Goal: Information Seeking & Learning: Learn about a topic

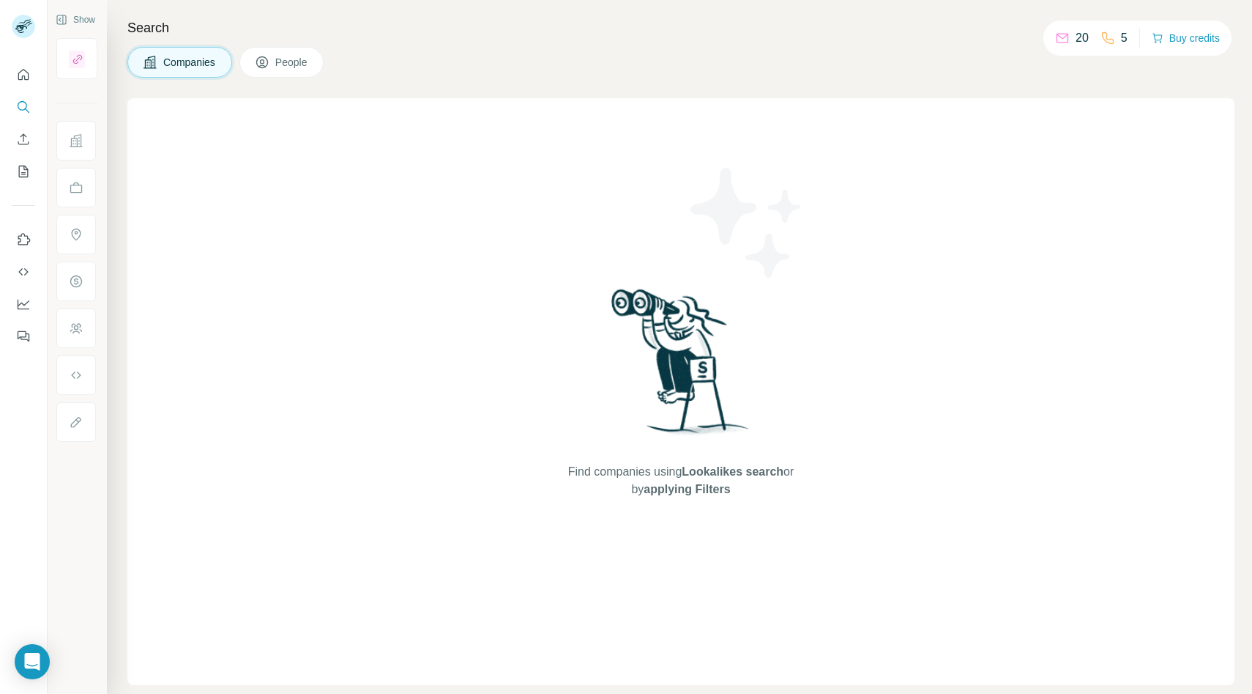
click at [272, 53] on button "People" at bounding box center [282, 62] width 85 height 31
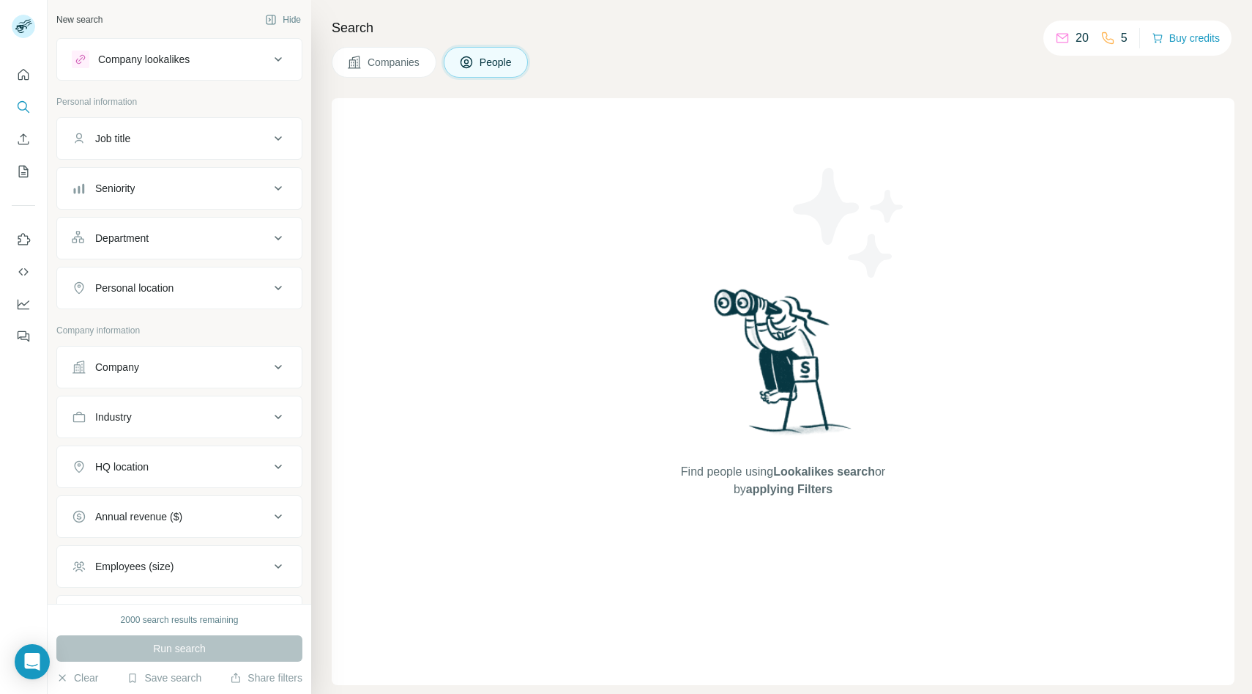
click at [387, 77] on button "Companies" at bounding box center [384, 62] width 105 height 31
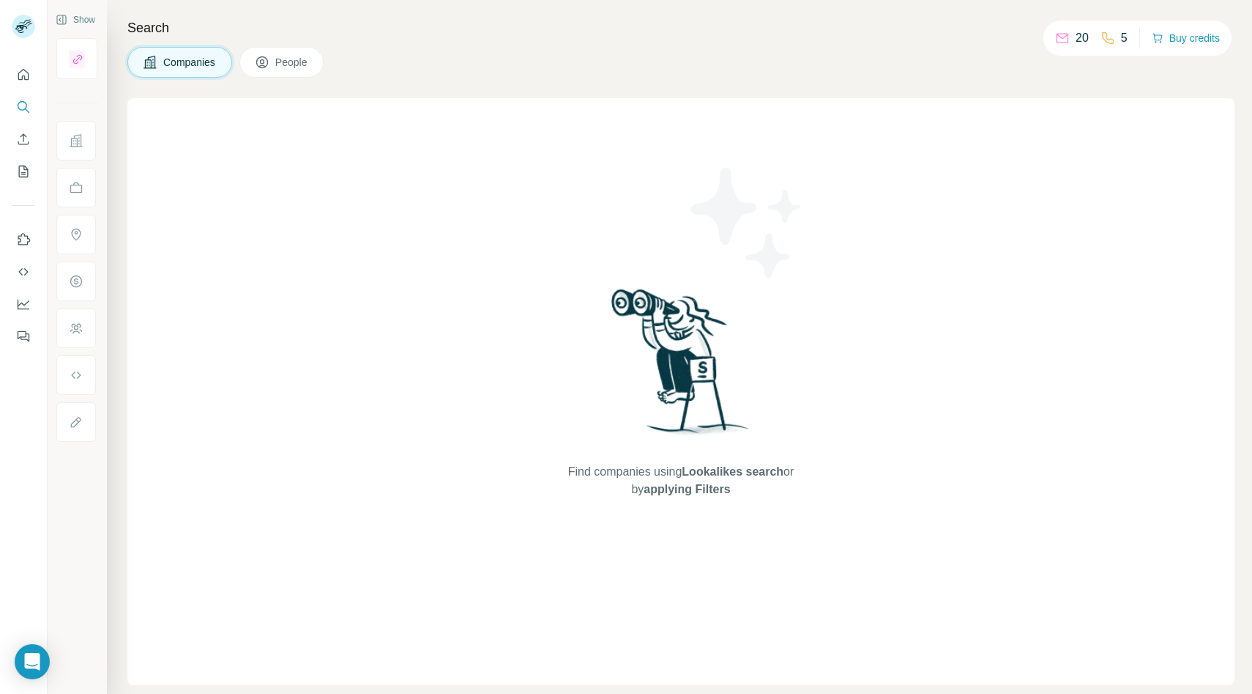
click at [198, 60] on span "Companies" at bounding box center [189, 62] width 53 height 15
click at [216, 138] on div "Find companies using Lookalikes search or by applying Filters" at bounding box center [680, 391] width 1107 height 587
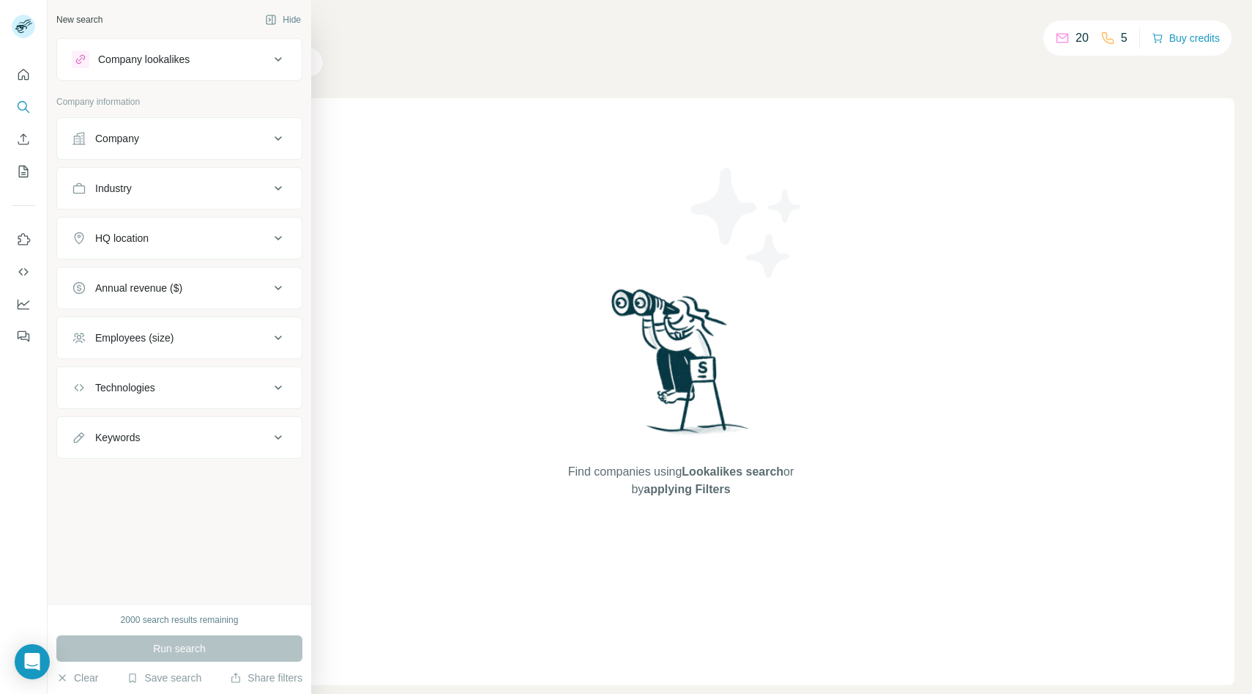
click at [118, 59] on div "Company lookalikes" at bounding box center [144, 59] width 92 height 15
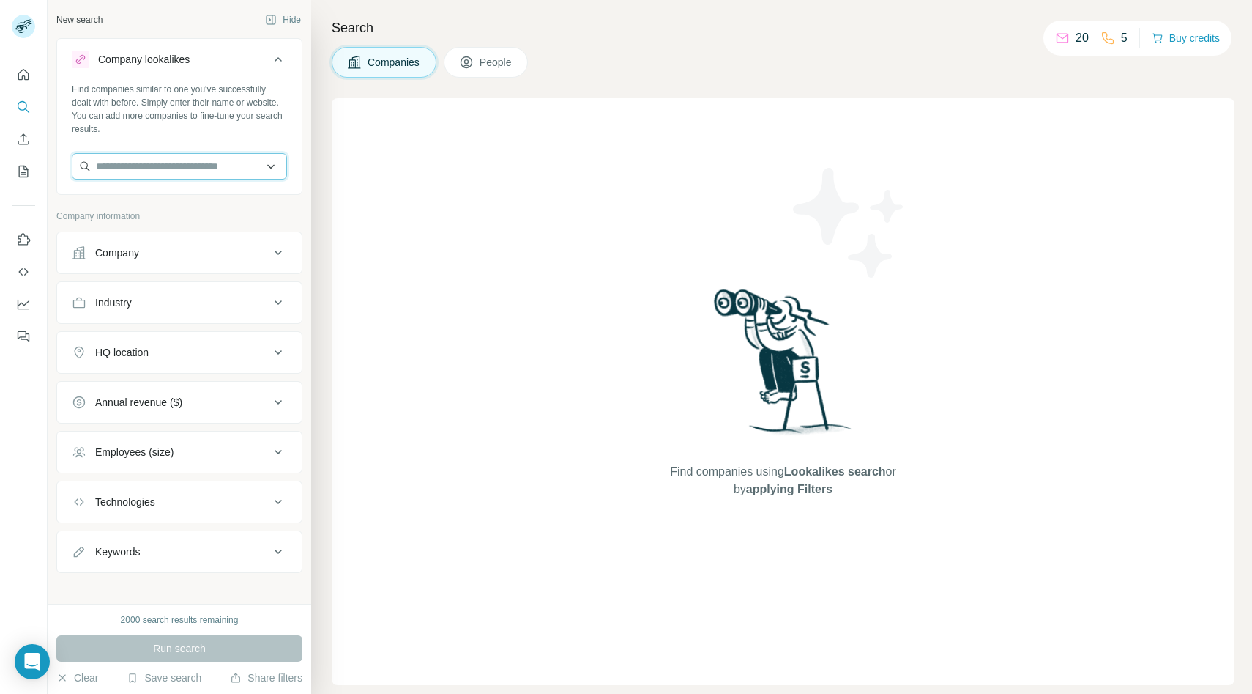
click at [155, 163] on input "text" at bounding box center [179, 166] width 215 height 26
click at [169, 247] on div "Company" at bounding box center [171, 252] width 198 height 15
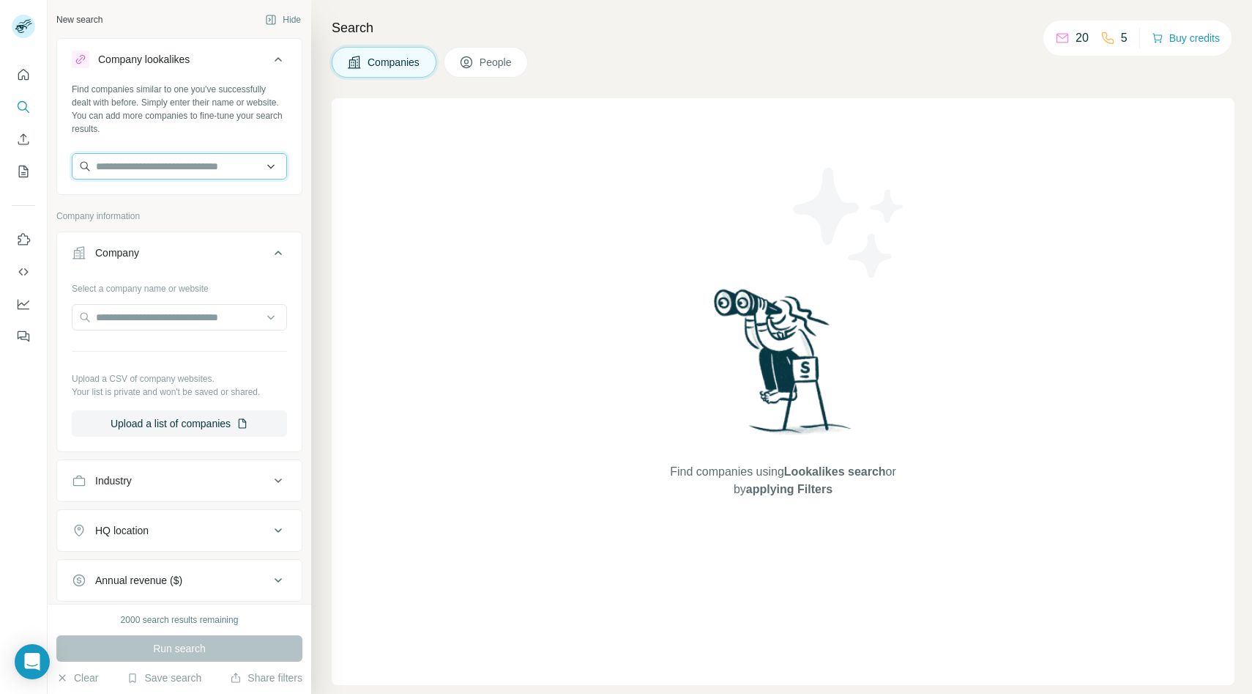
click at [154, 167] on input "text" at bounding box center [179, 166] width 215 height 26
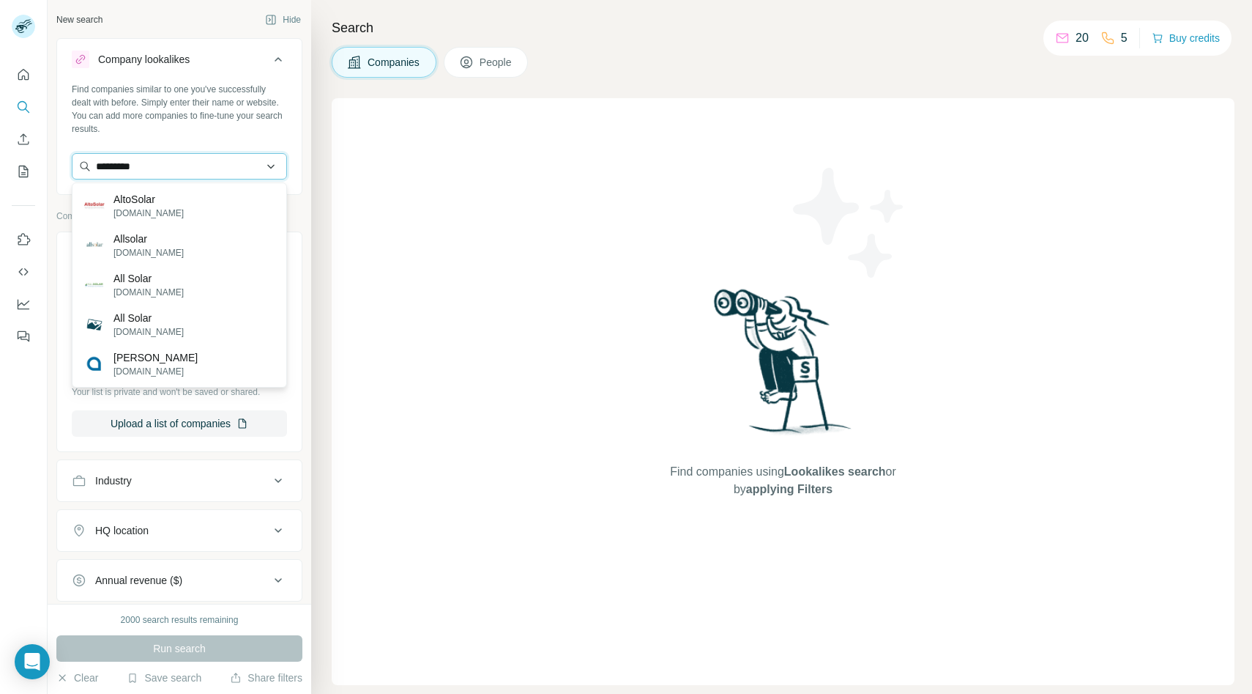
click at [114, 167] on input "*********" at bounding box center [179, 166] width 215 height 26
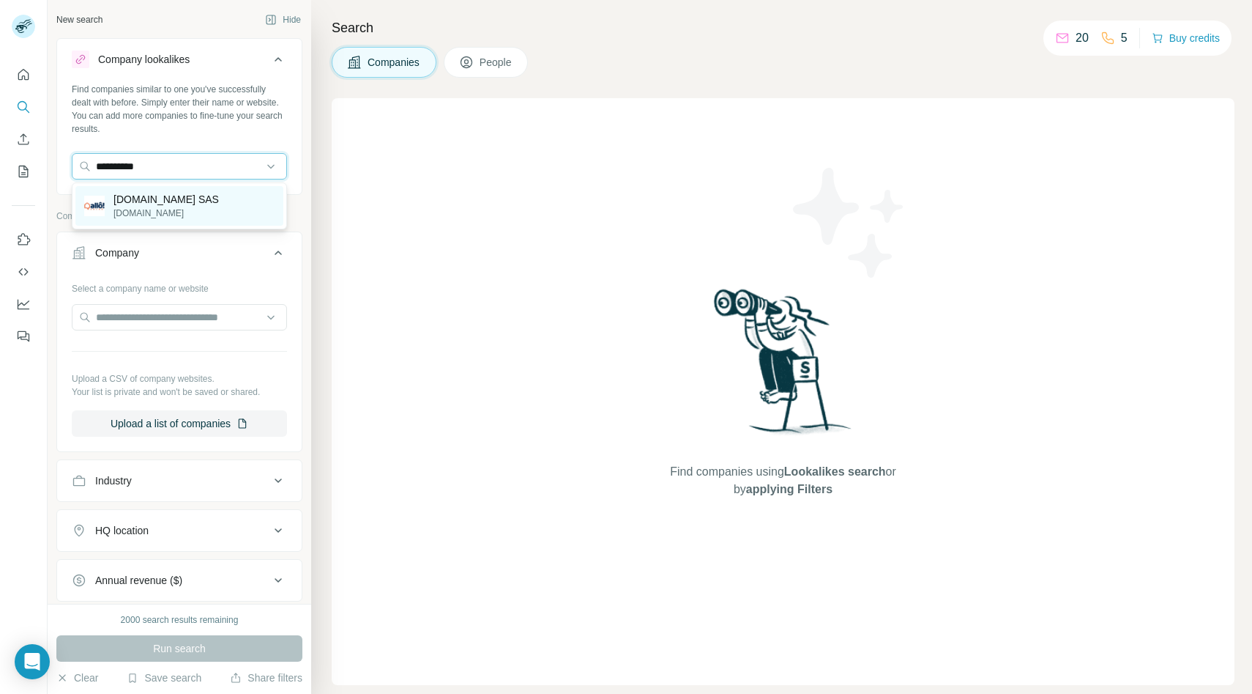
type input "**********"
click at [142, 209] on p "[DOMAIN_NAME]" at bounding box center [166, 213] width 105 height 13
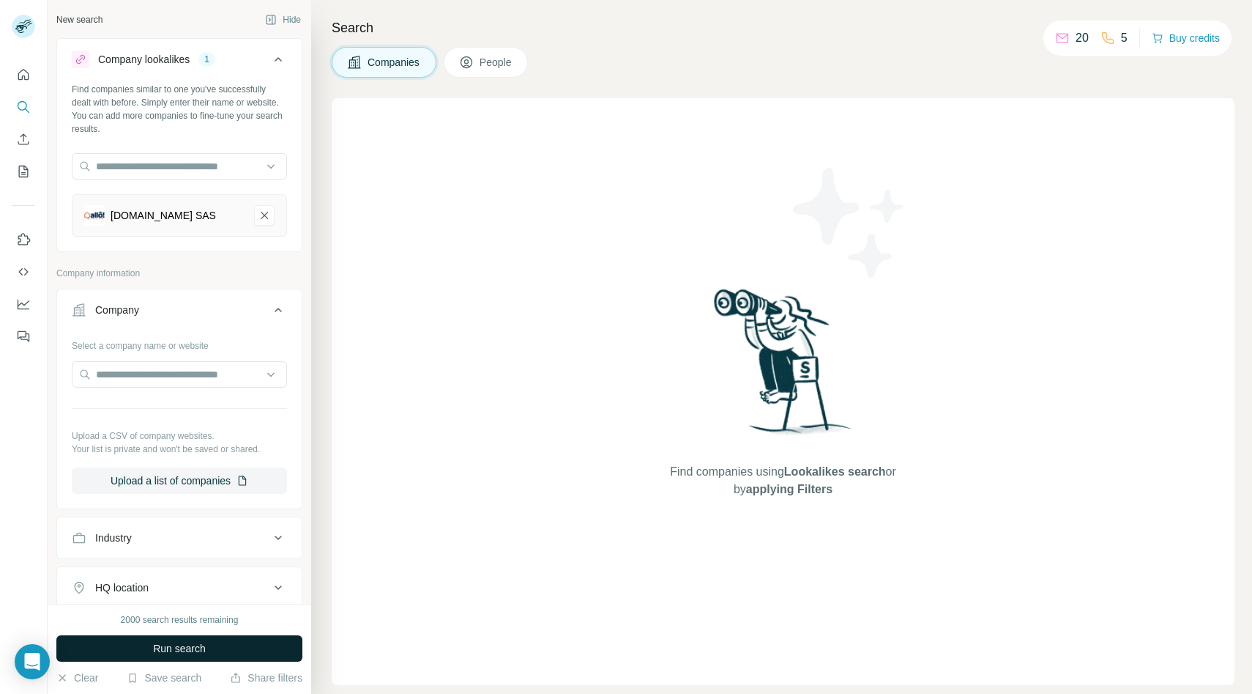
click at [208, 646] on button "Run search" at bounding box center [179, 648] width 246 height 26
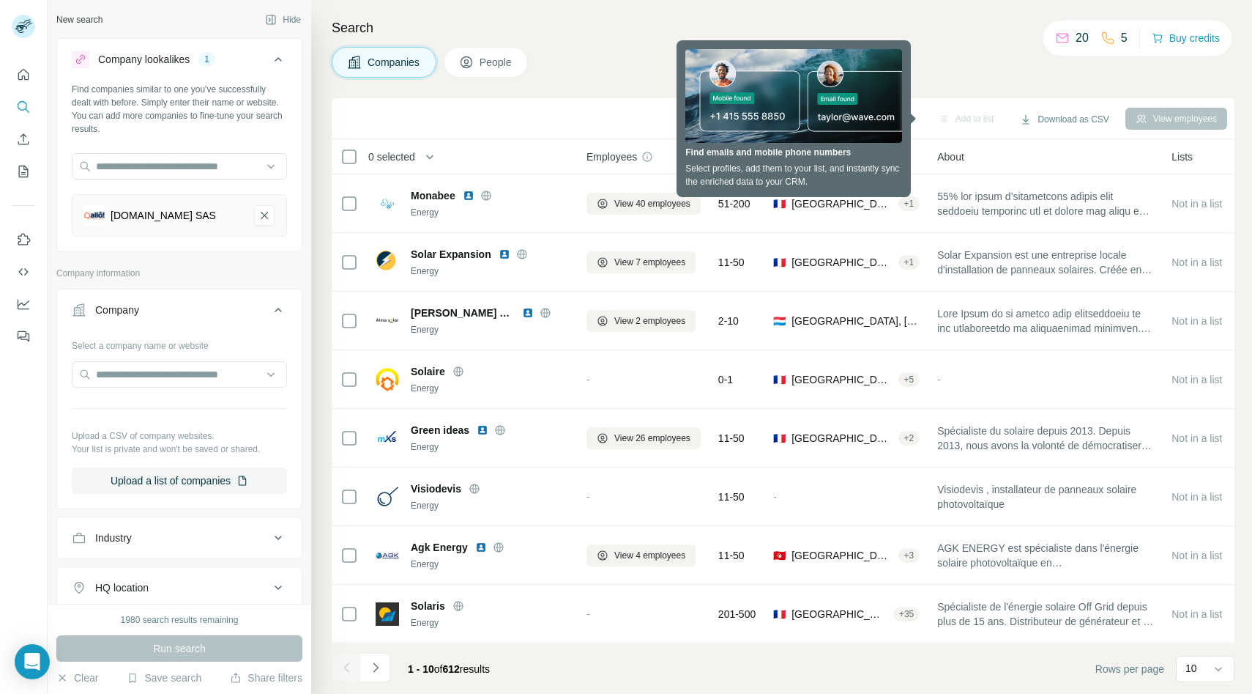
click at [609, 14] on div "Search Companies People Sync to HubSpot Add to list Download as CSV View employ…" at bounding box center [781, 347] width 941 height 694
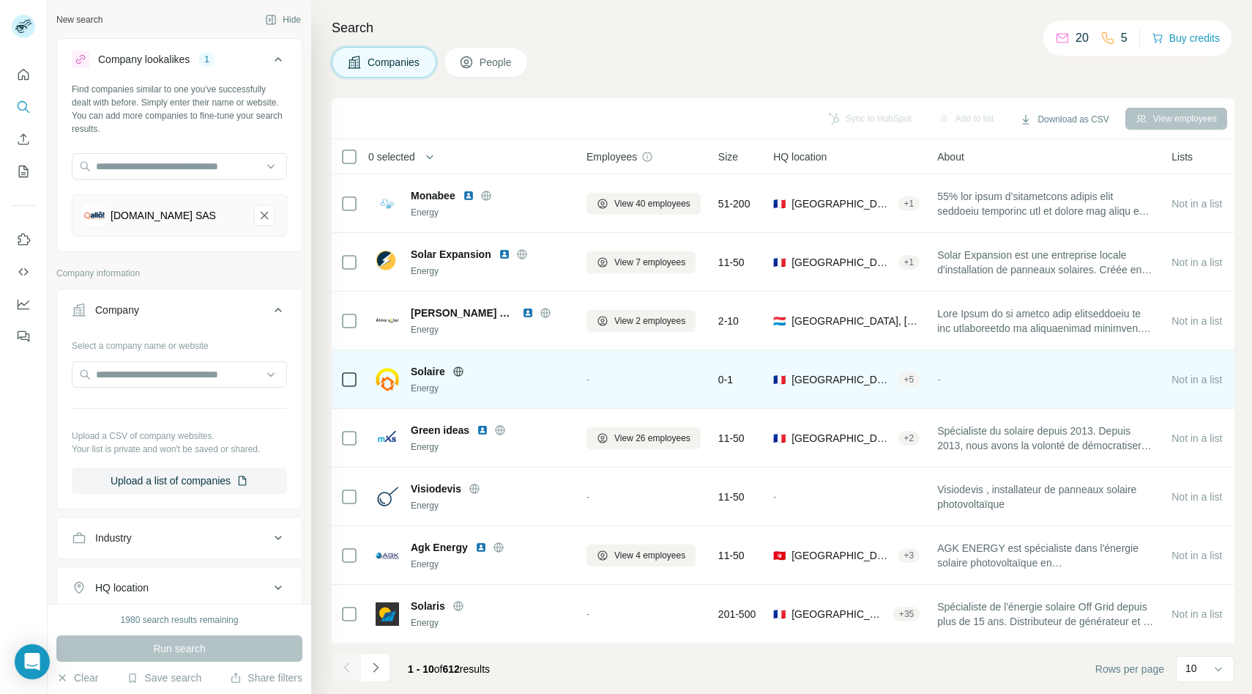
scroll to position [116, 0]
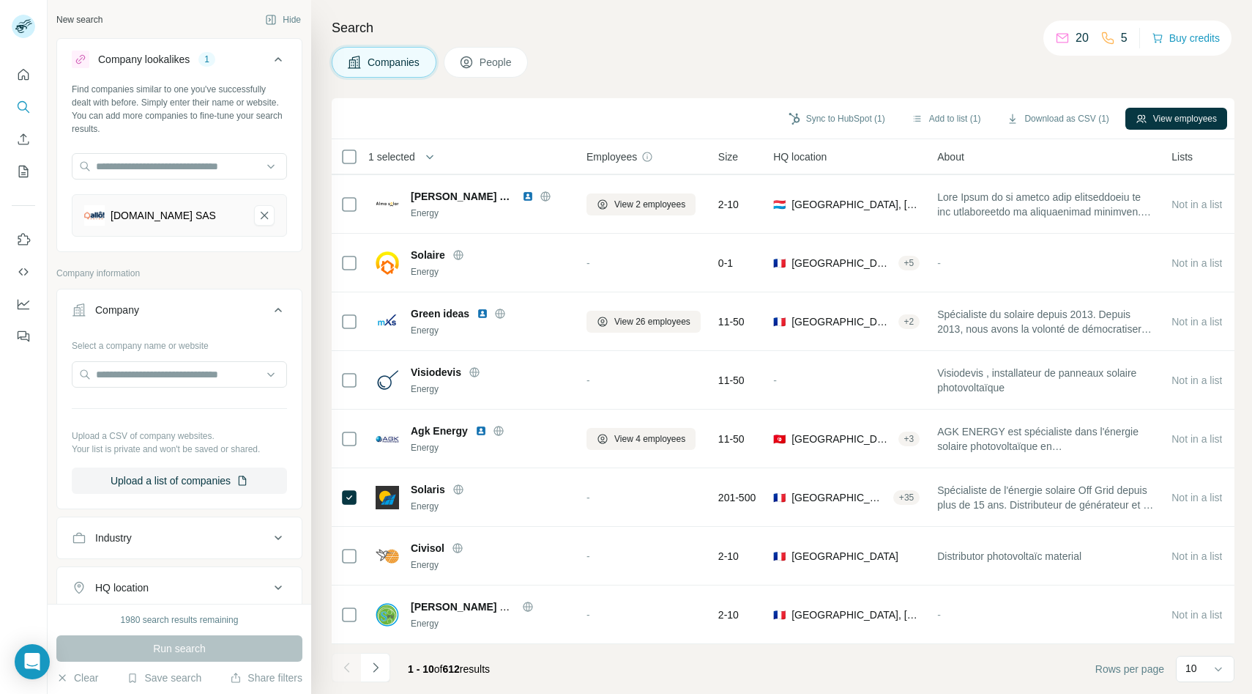
click at [489, 60] on span "People" at bounding box center [497, 62] width 34 height 15
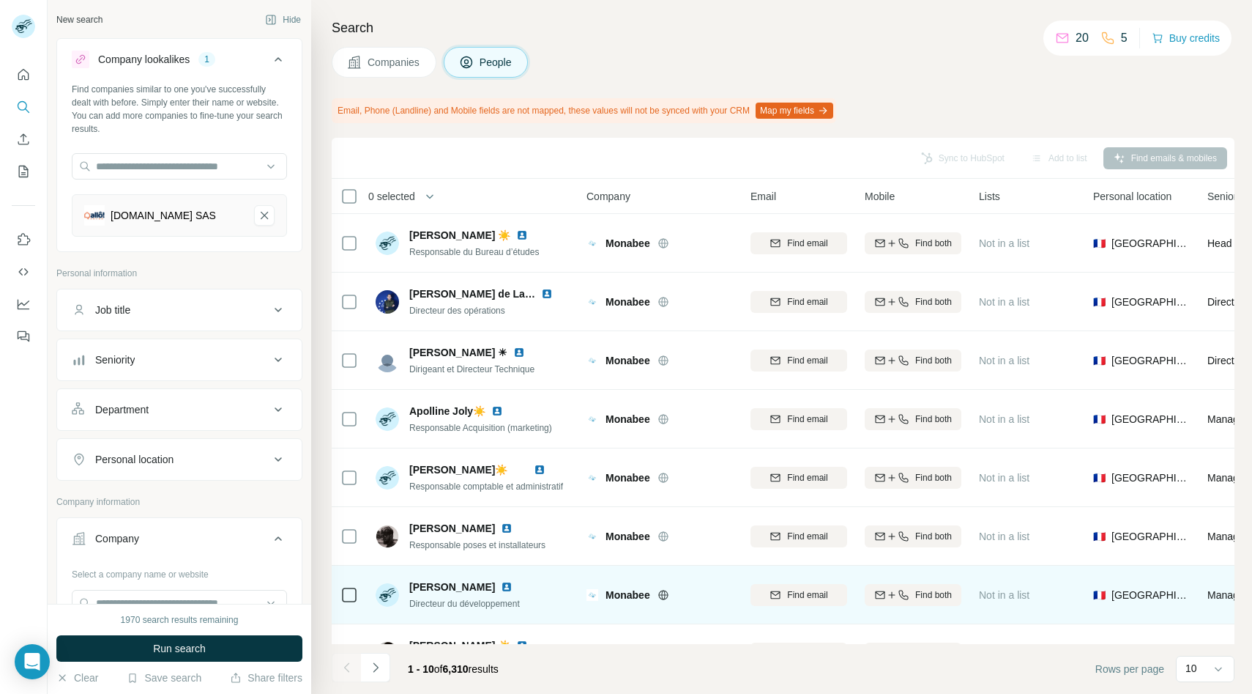
scroll to position [156, 0]
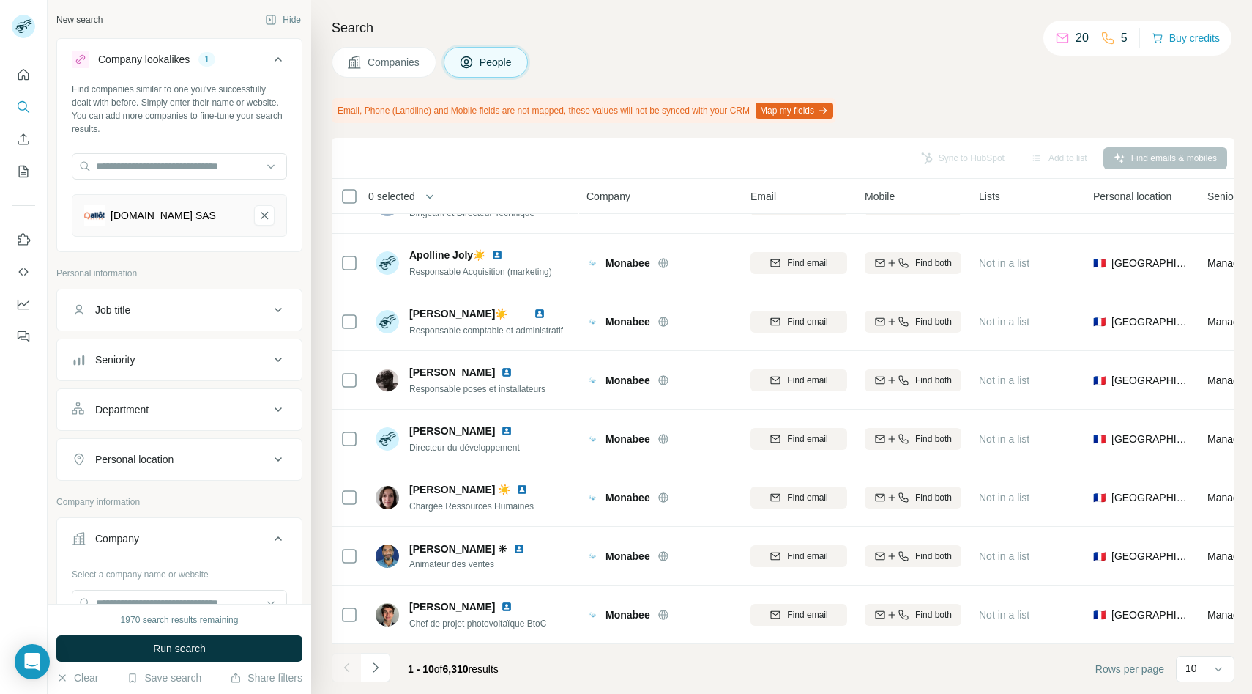
click at [375, 667] on icon "Navigate to next page" at bounding box center [375, 667] width 15 height 15
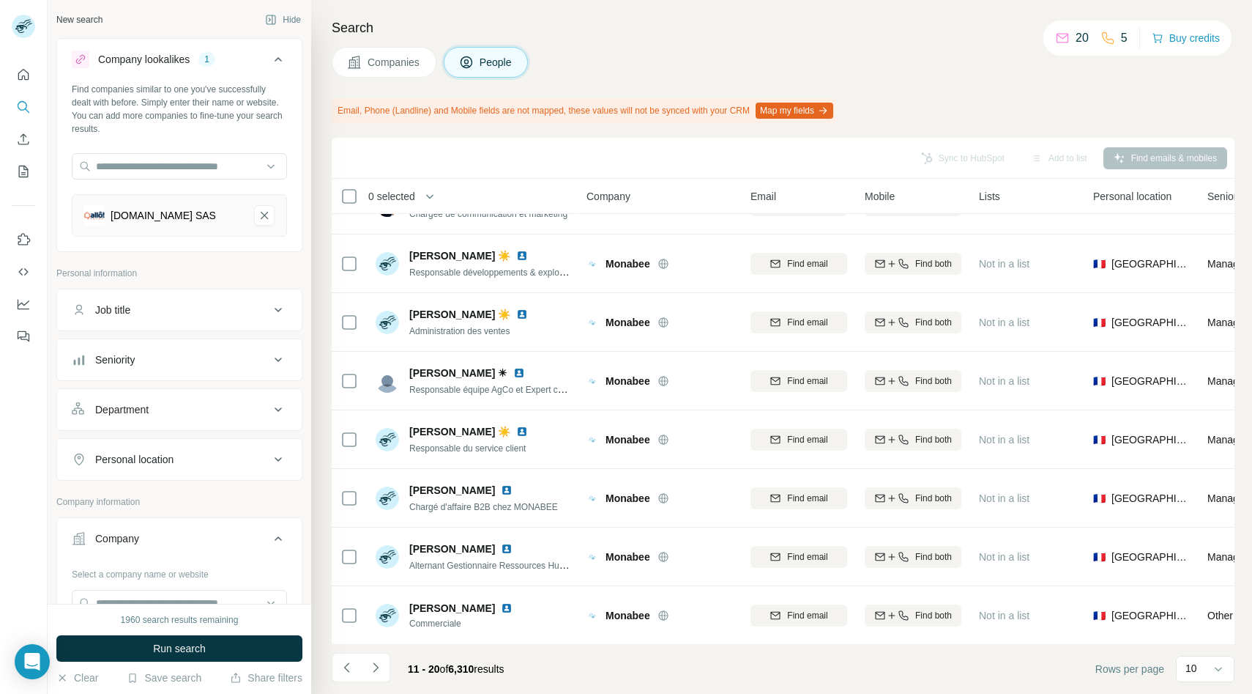
scroll to position [0, 0]
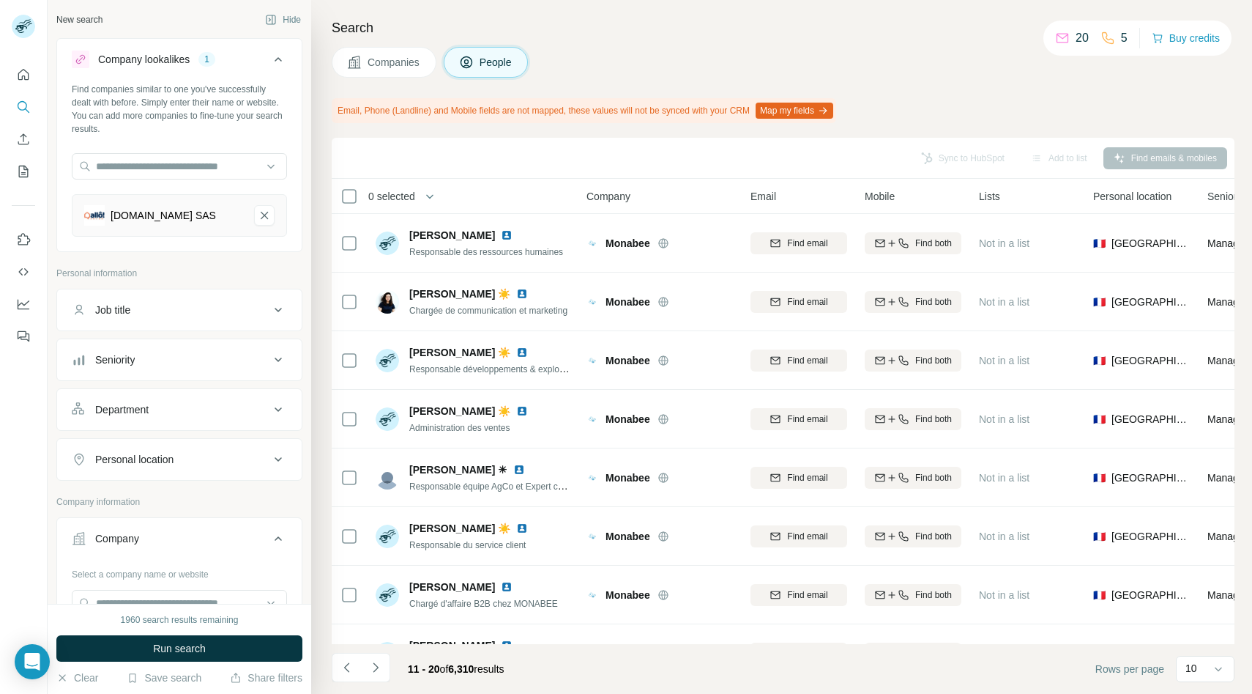
click at [381, 71] on button "Companies" at bounding box center [384, 62] width 105 height 31
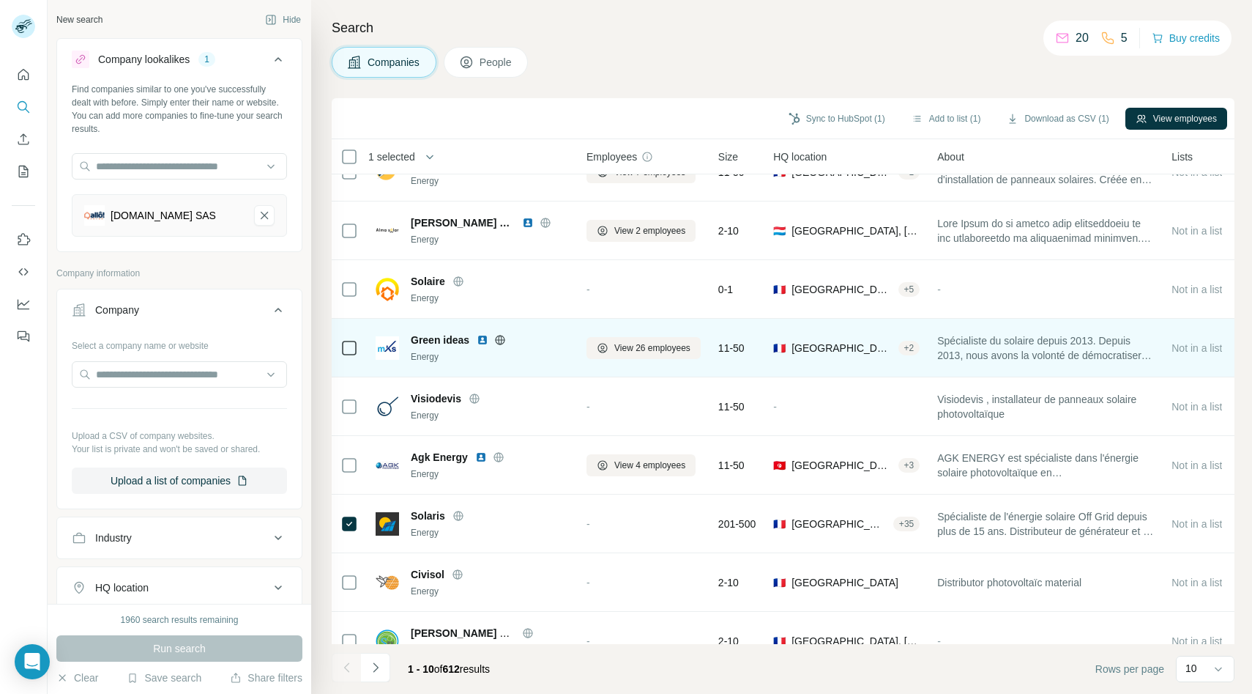
scroll to position [116, 0]
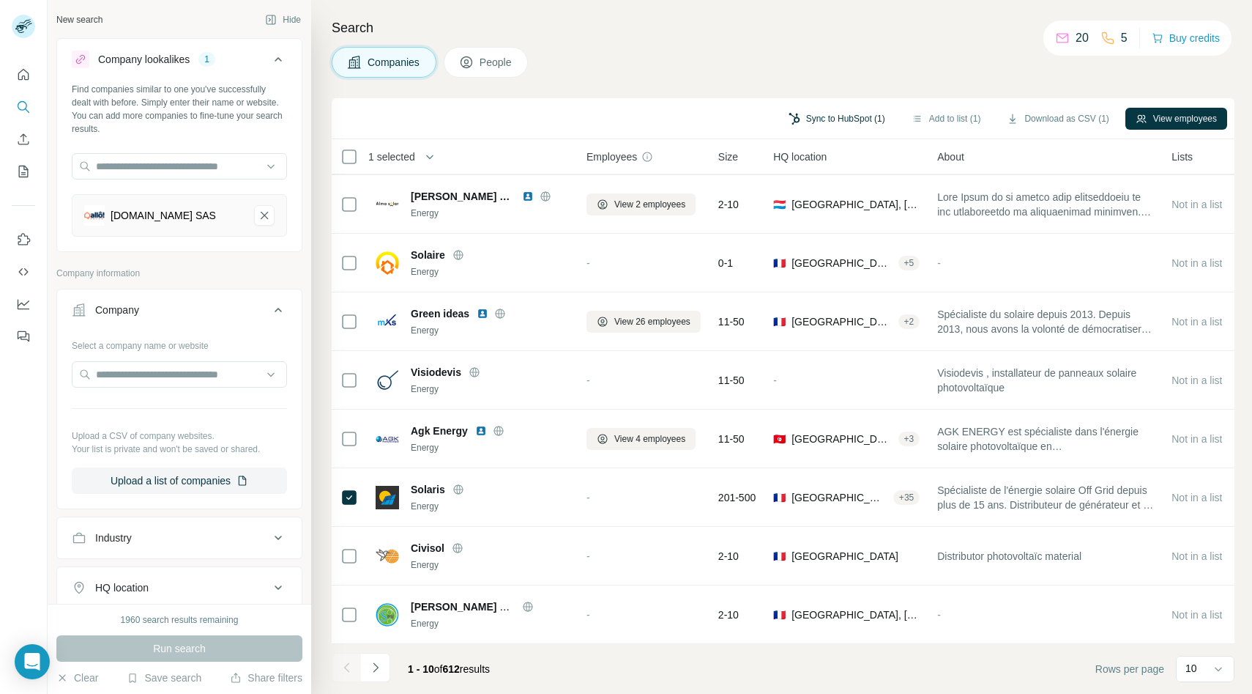
click at [842, 114] on button "Sync to HubSpot (1)" at bounding box center [837, 119] width 117 height 22
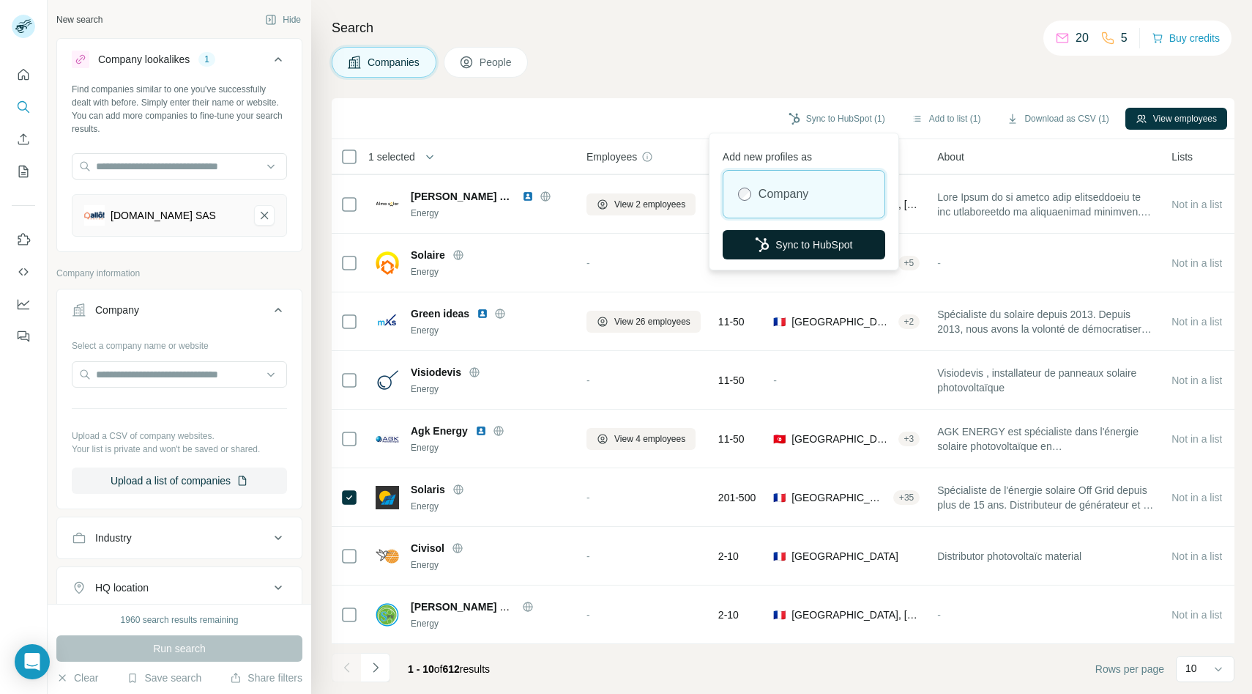
click at [810, 245] on button "Sync to HubSpot" at bounding box center [804, 244] width 163 height 29
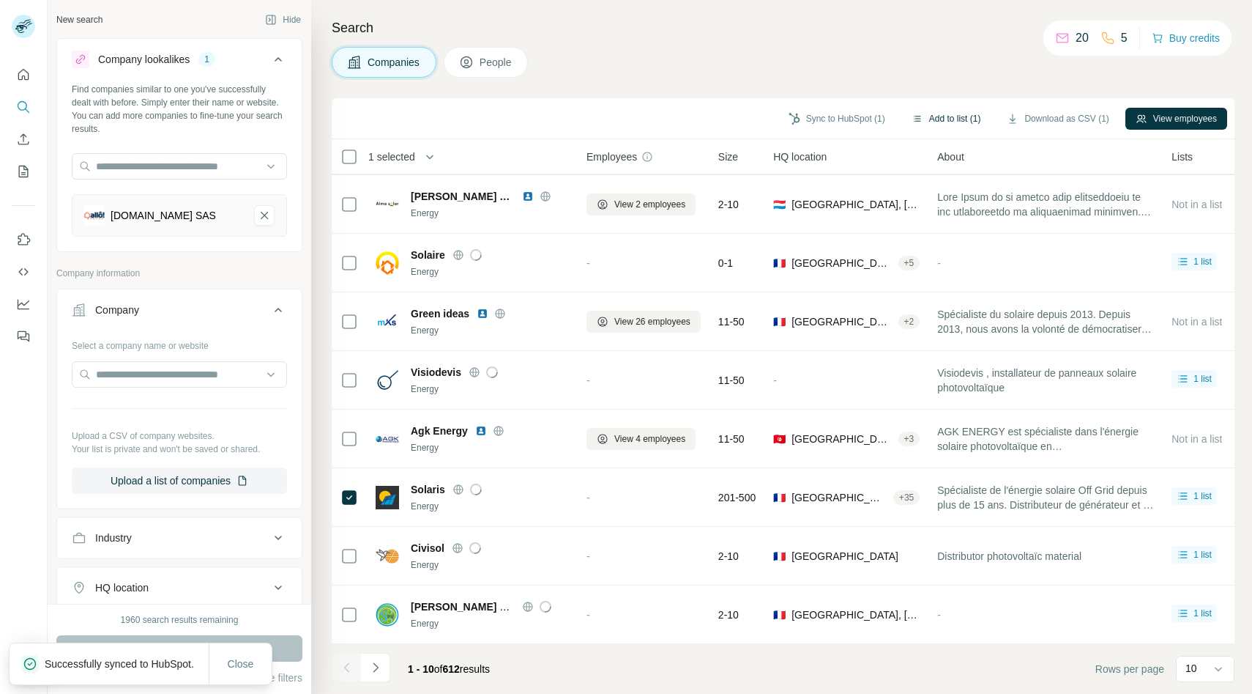
click at [965, 119] on button "Add to list (1)" at bounding box center [947, 119] width 90 height 22
click at [964, 119] on button "Add to list (1)" at bounding box center [947, 119] width 90 height 22
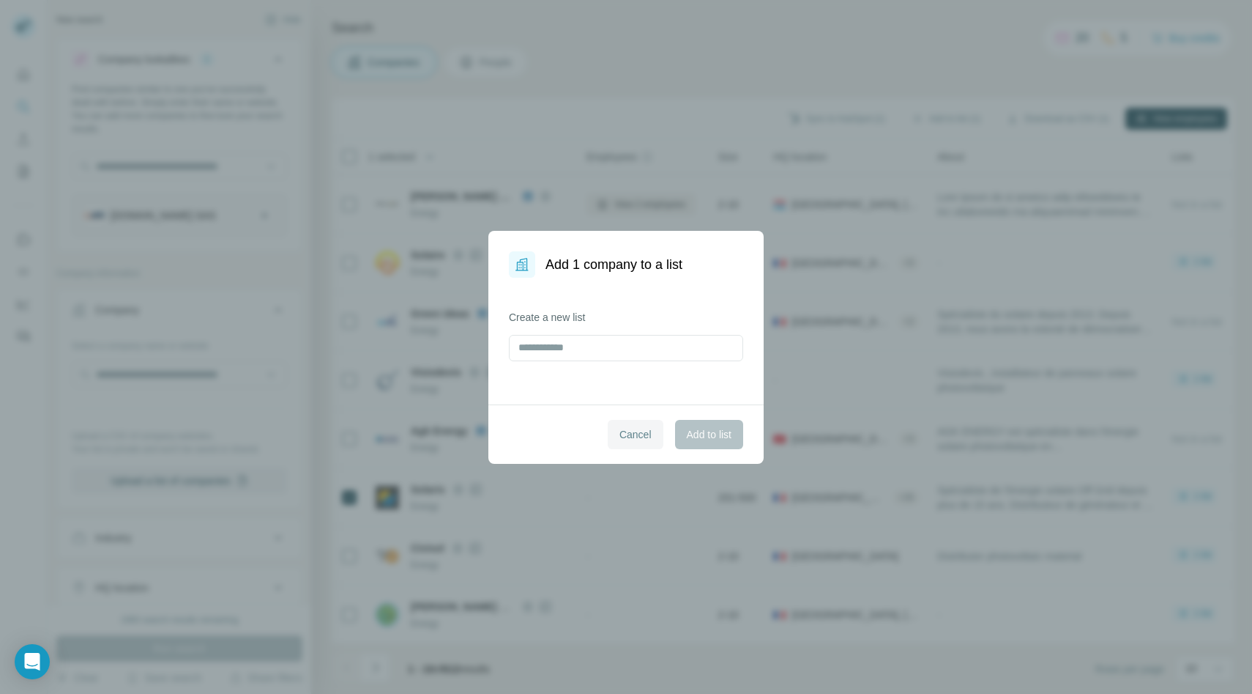
click at [629, 431] on span "Cancel" at bounding box center [636, 434] width 32 height 15
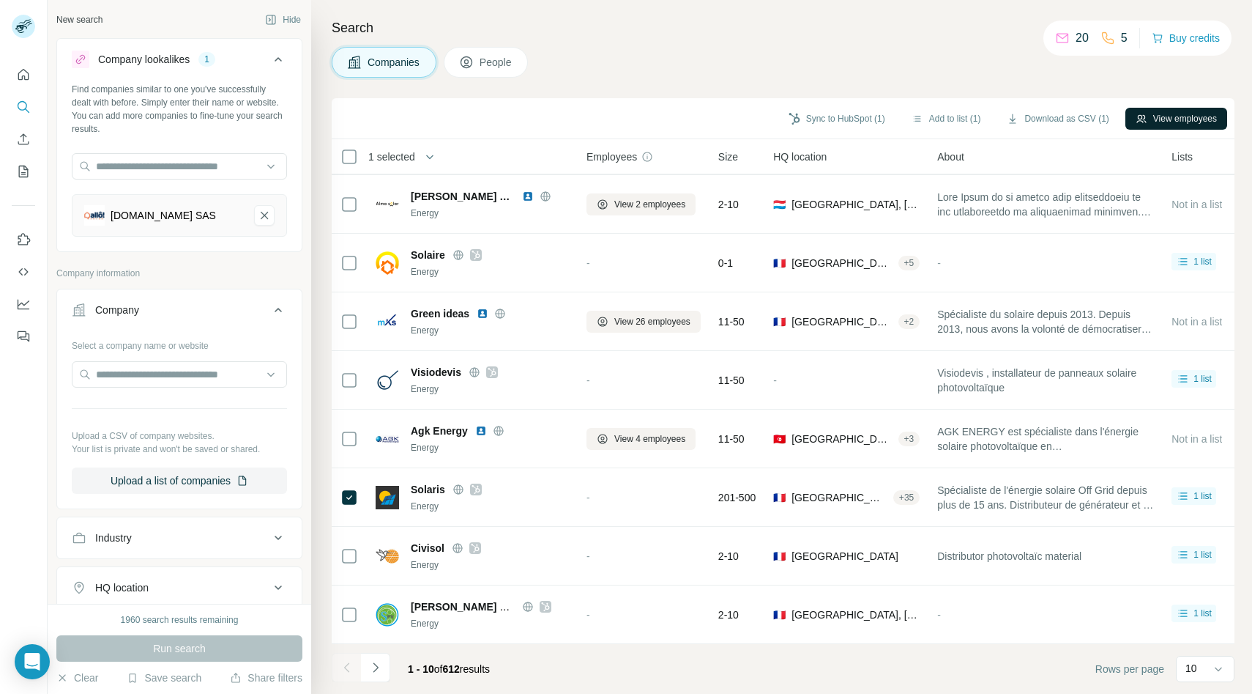
click at [1148, 117] on button "View employees" at bounding box center [1177, 119] width 102 height 22
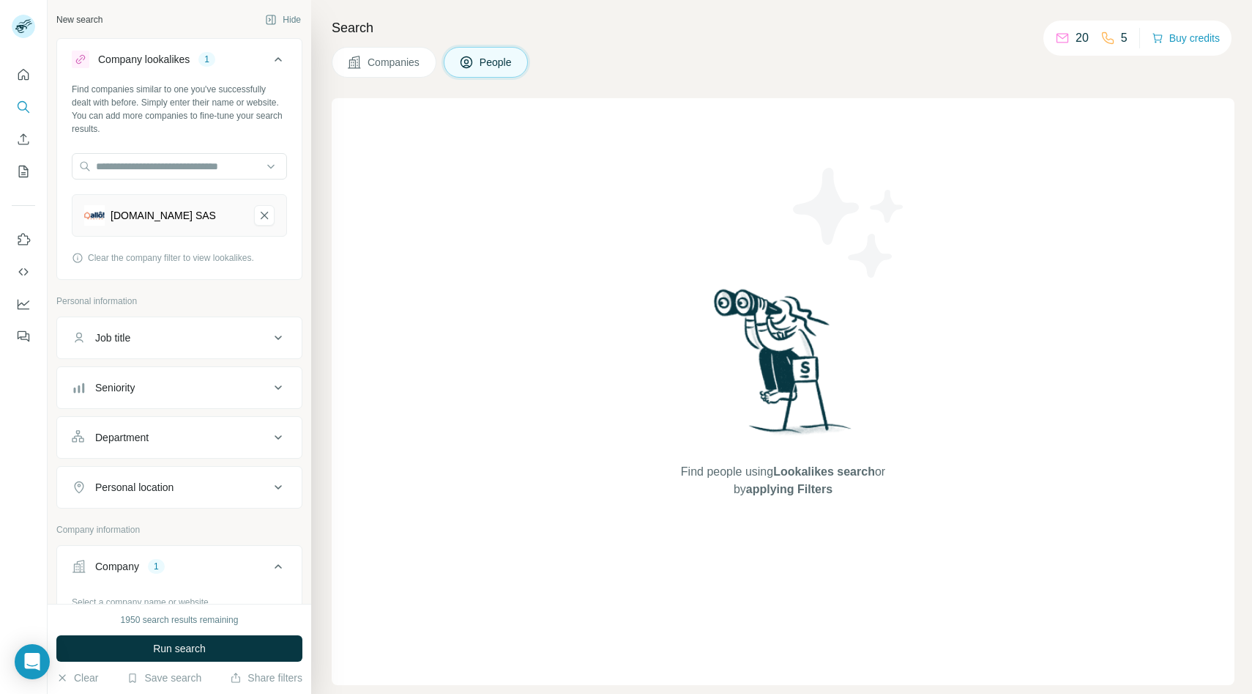
click at [387, 62] on span "Companies" at bounding box center [394, 62] width 53 height 15
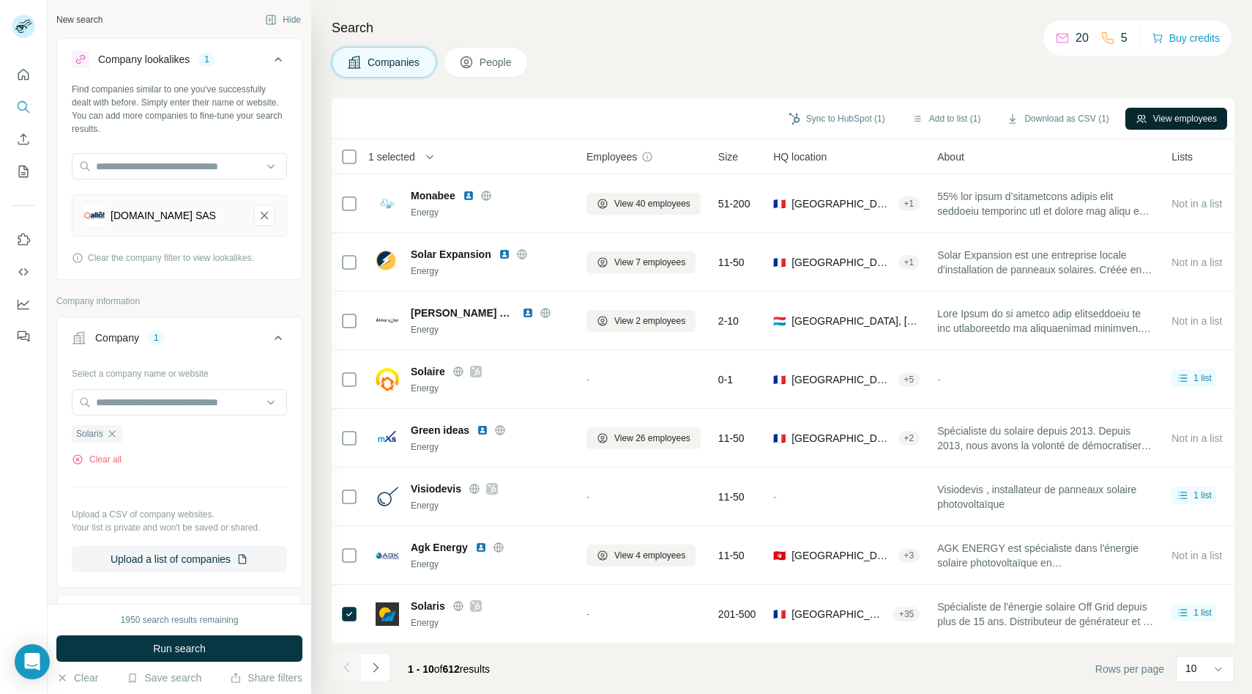
click at [1175, 119] on button "View employees" at bounding box center [1177, 119] width 102 height 22
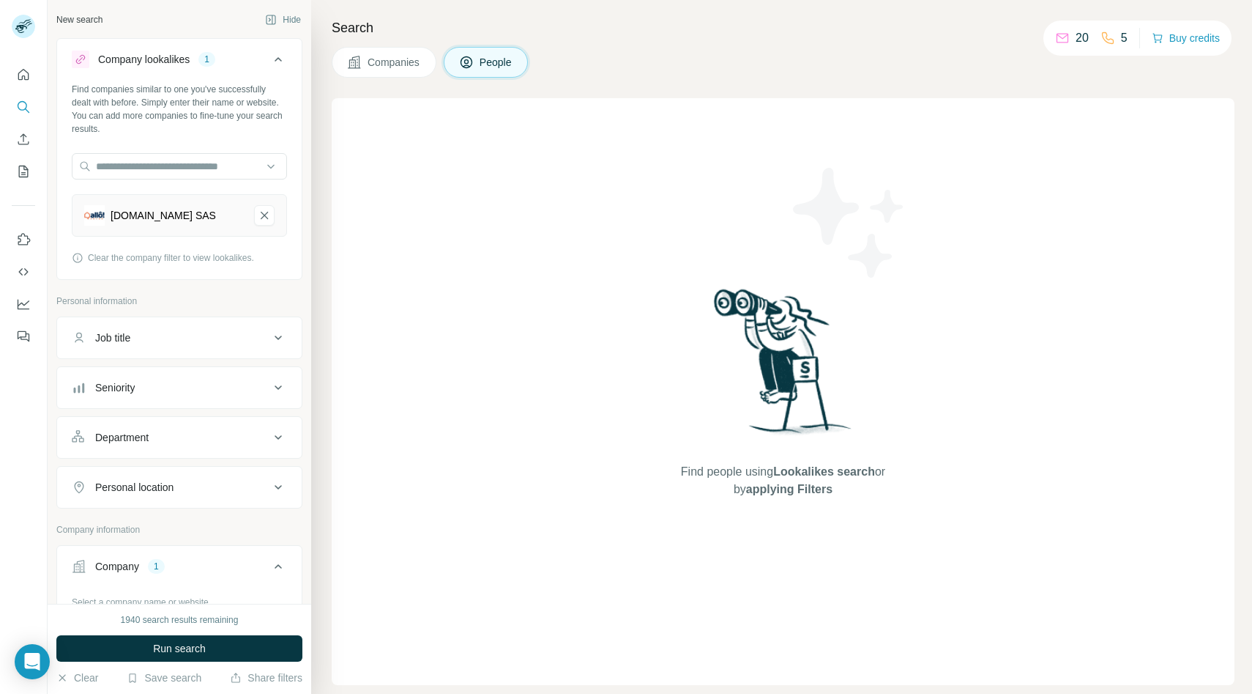
click at [392, 64] on span "Companies" at bounding box center [394, 62] width 53 height 15
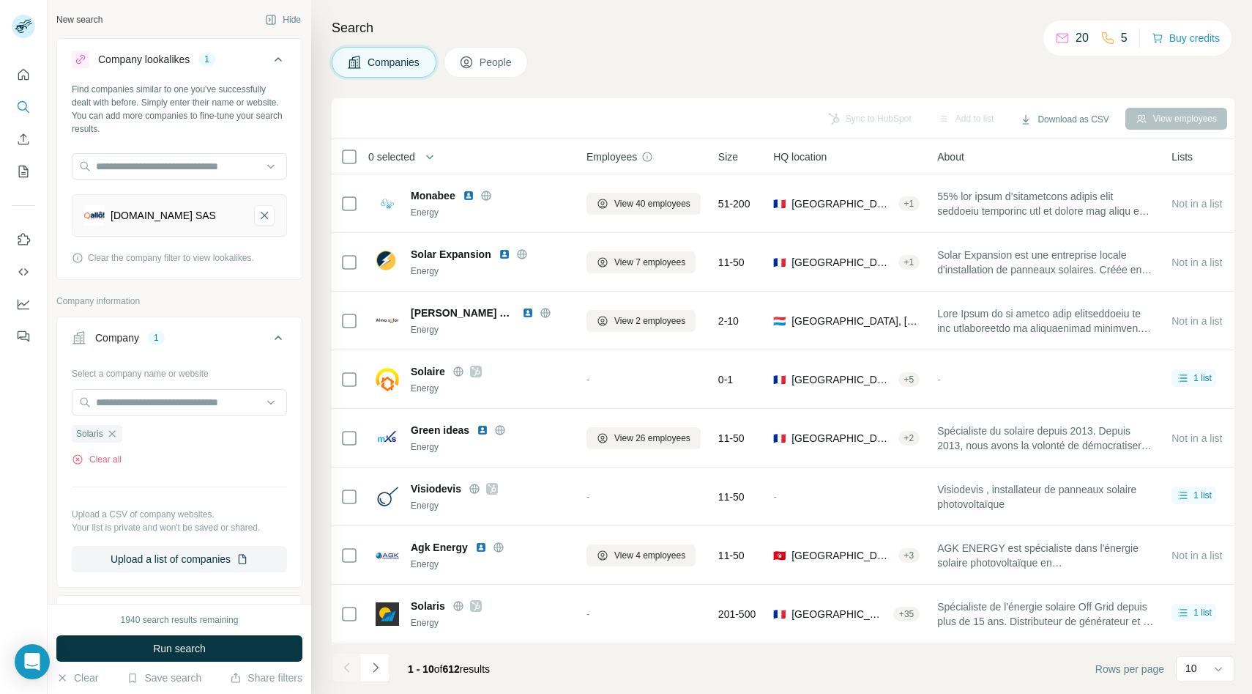
click at [729, 156] on span "Size" at bounding box center [729, 156] width 20 height 15
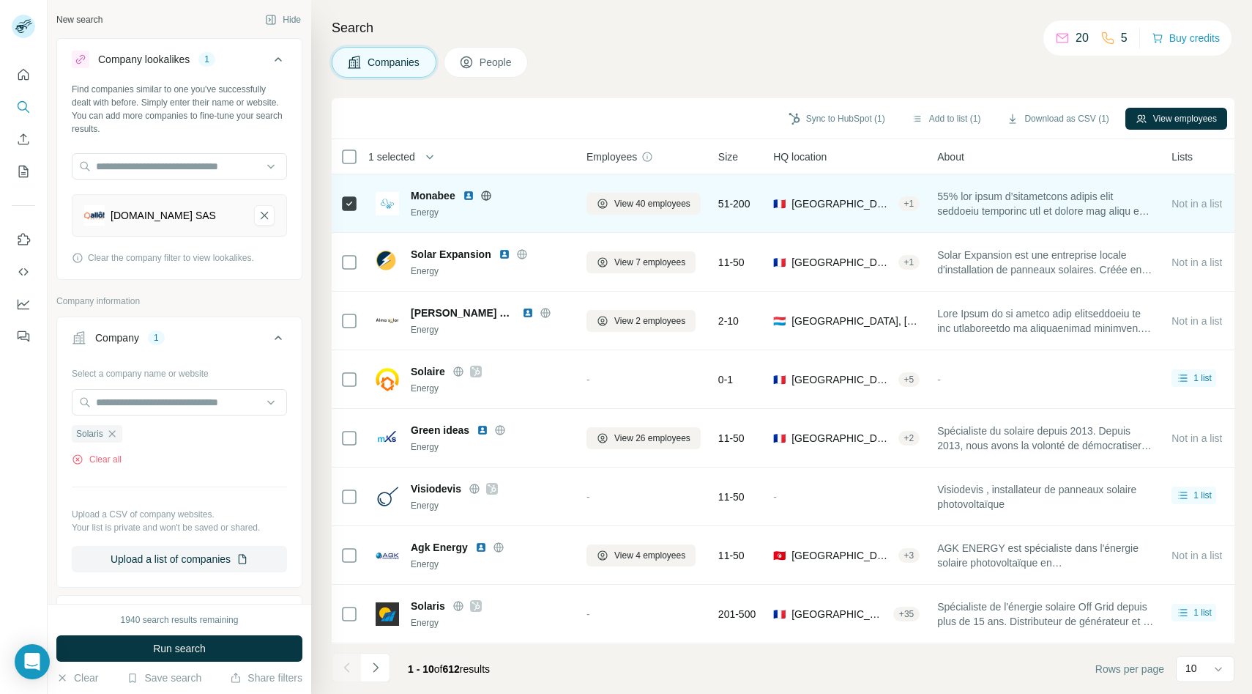
click at [352, 212] on icon at bounding box center [350, 204] width 18 height 18
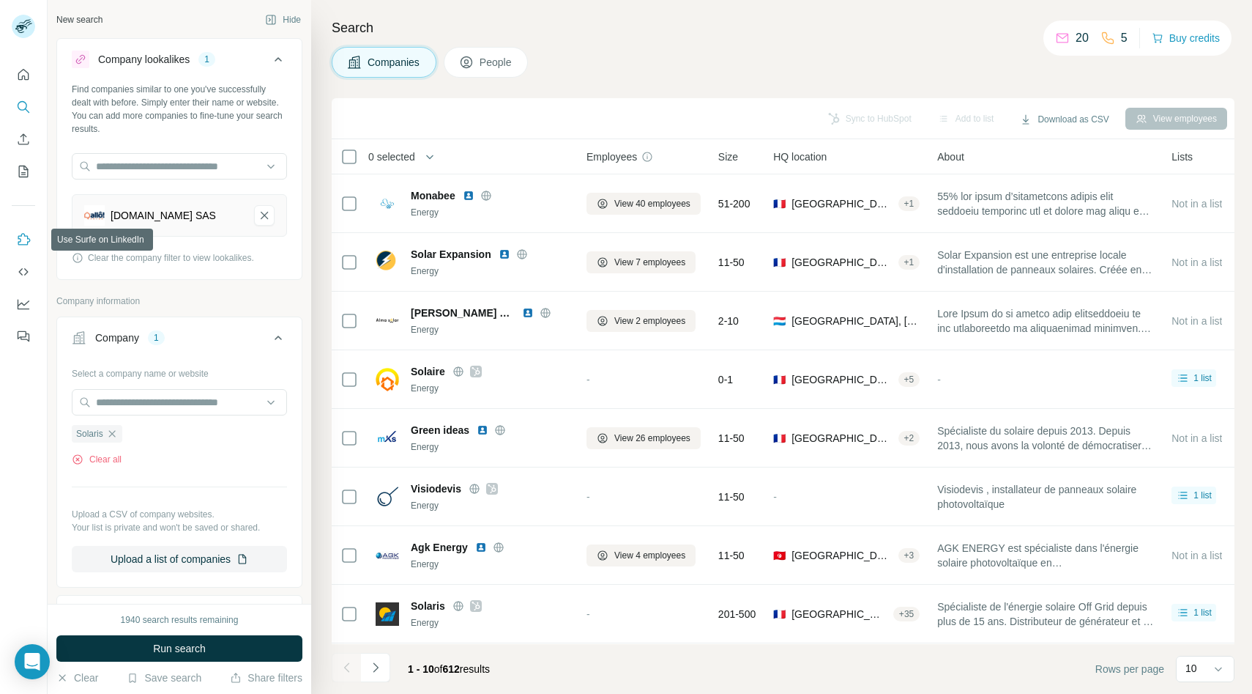
click at [21, 241] on icon "Use Surfe on LinkedIn" at bounding box center [23, 239] width 15 height 15
